Goal: Navigation & Orientation: Find specific page/section

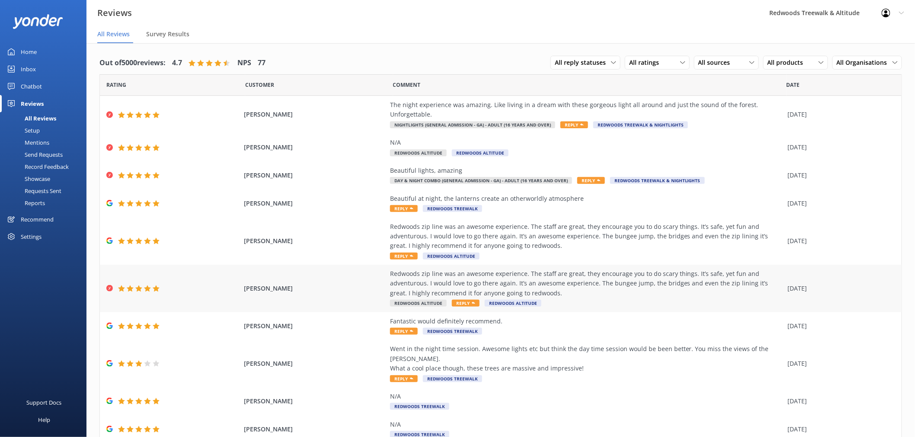
scroll to position [25, 0]
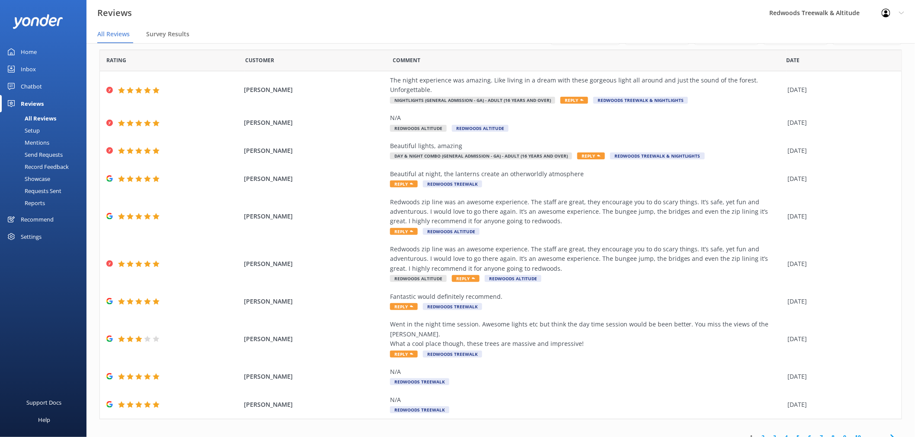
click at [757, 434] on link "2" at bounding box center [763, 438] width 12 height 8
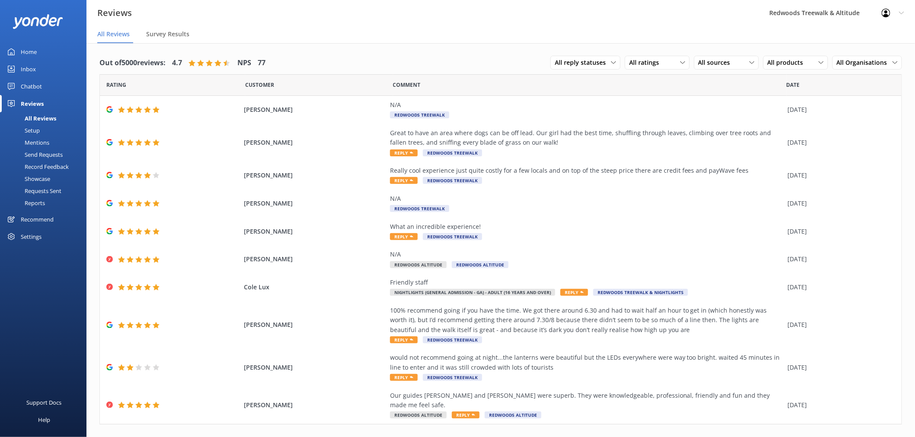
click at [746, 437] on link "1" at bounding box center [752, 443] width 12 height 8
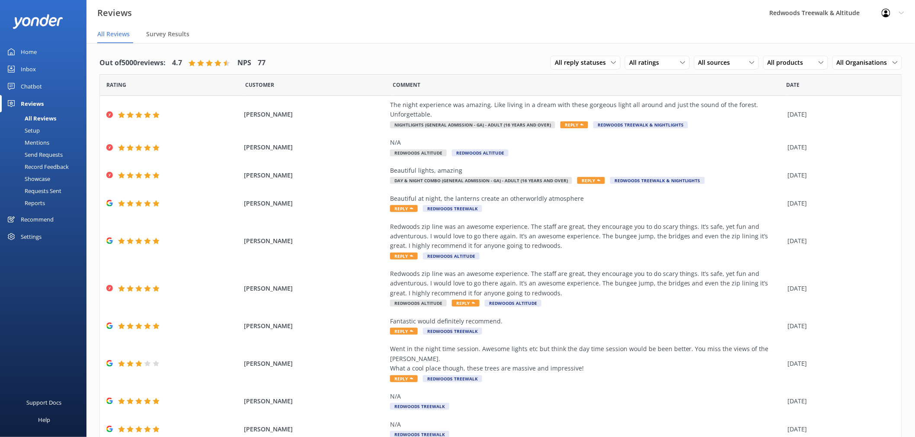
click at [61, 52] on link "Home" at bounding box center [43, 51] width 86 height 17
